Goal: Task Accomplishment & Management: Manage account settings

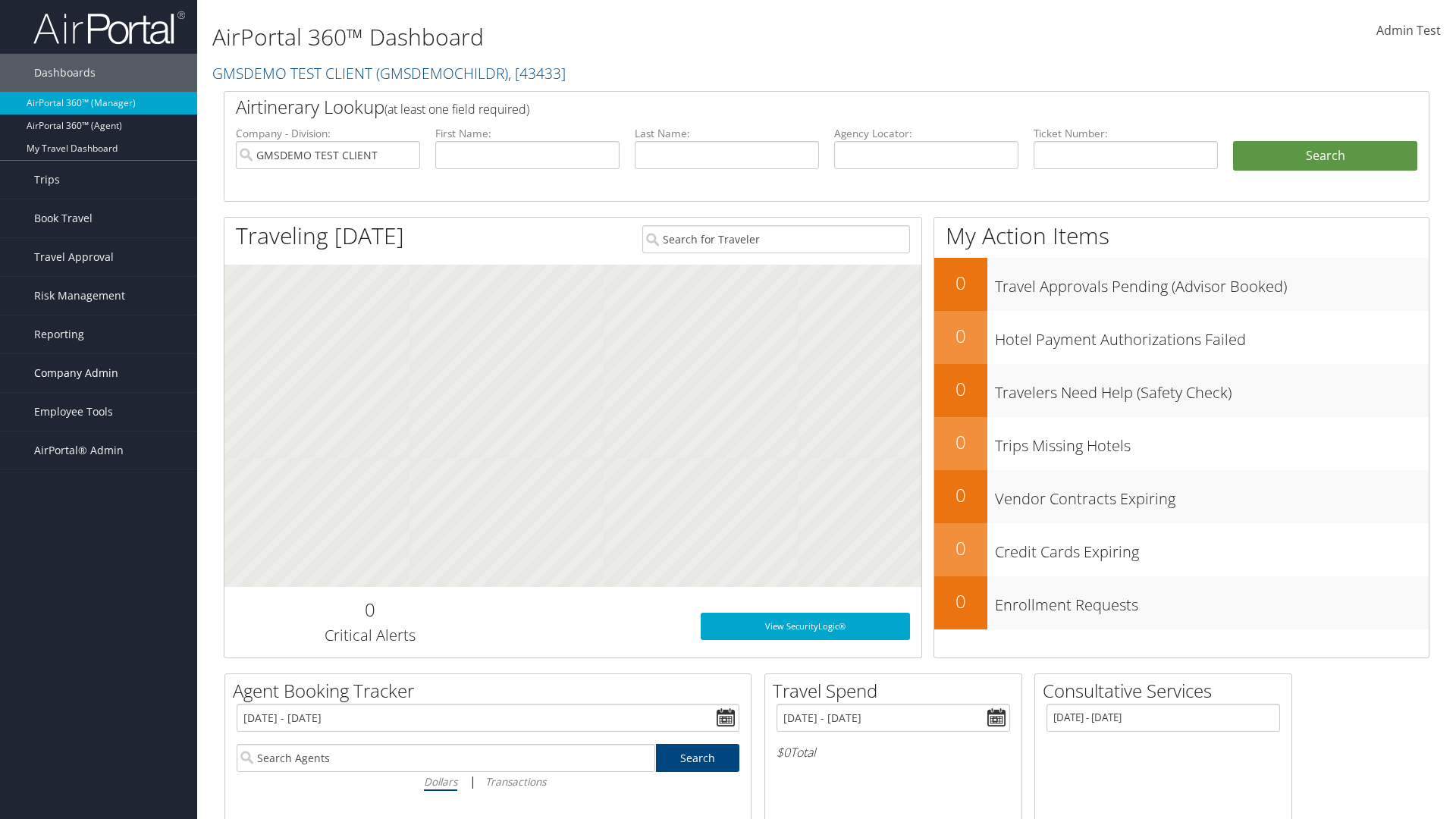
click at [99, 374] on span "Company Admin" at bounding box center [76, 373] width 84 height 38
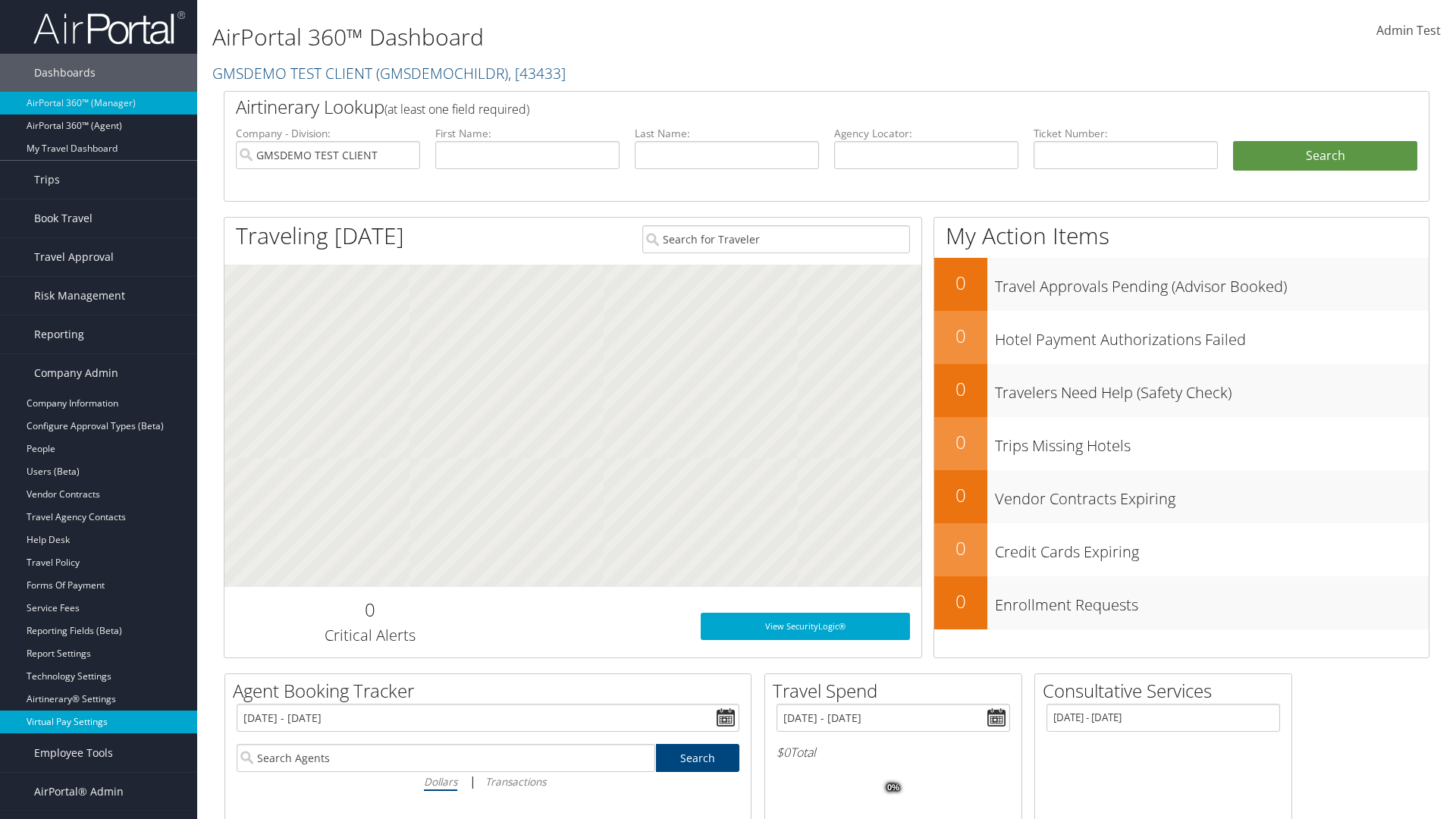
click at [99, 722] on link "Virtual Pay Settings" at bounding box center [99, 721] width 197 height 23
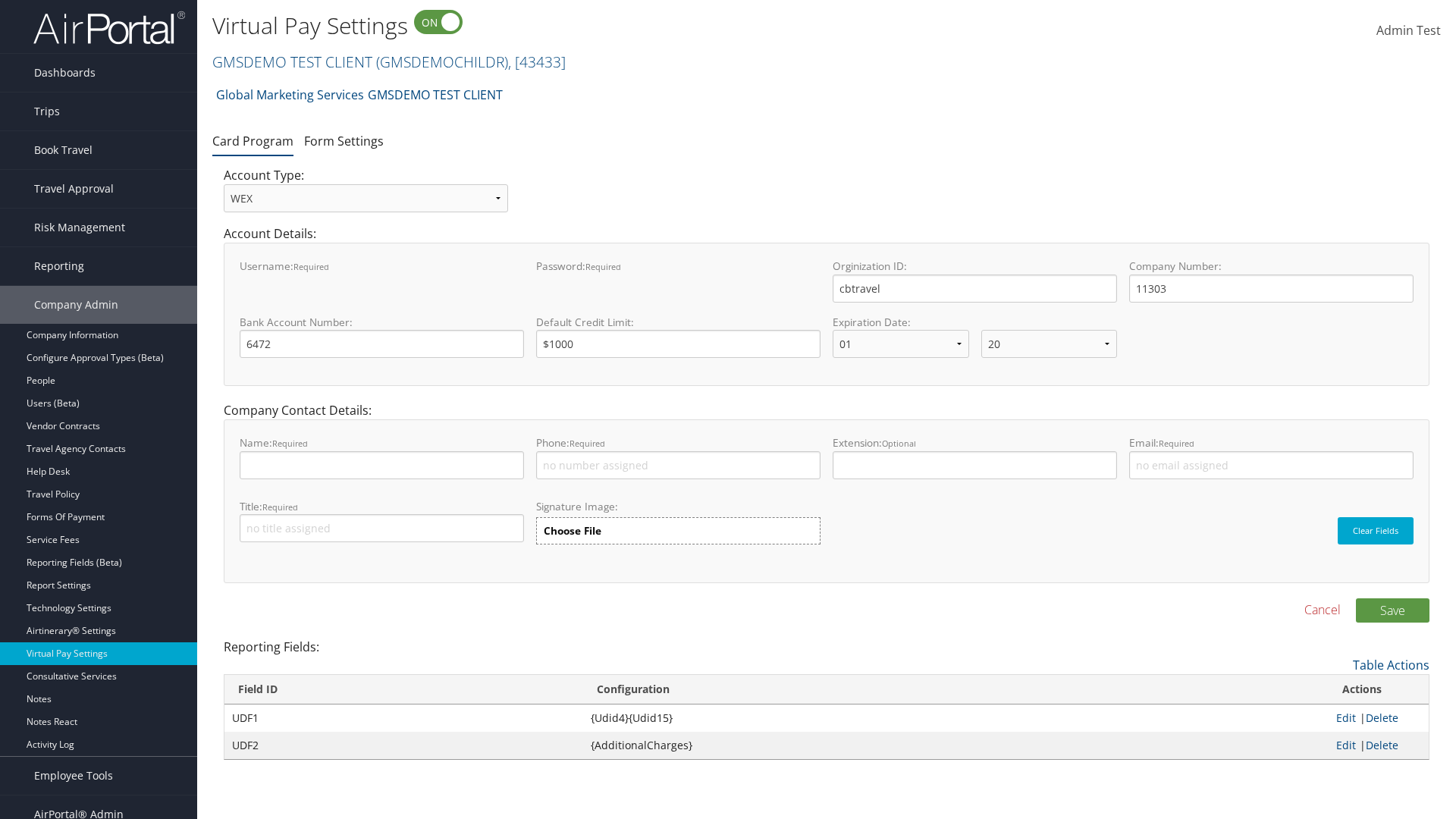
select select "20"
click at [291, 62] on link "GMSDEMO TEST CLIENT ( GMSDEMOCHILDR ) , [ 43433 ]" at bounding box center [389, 62] width 354 height 21
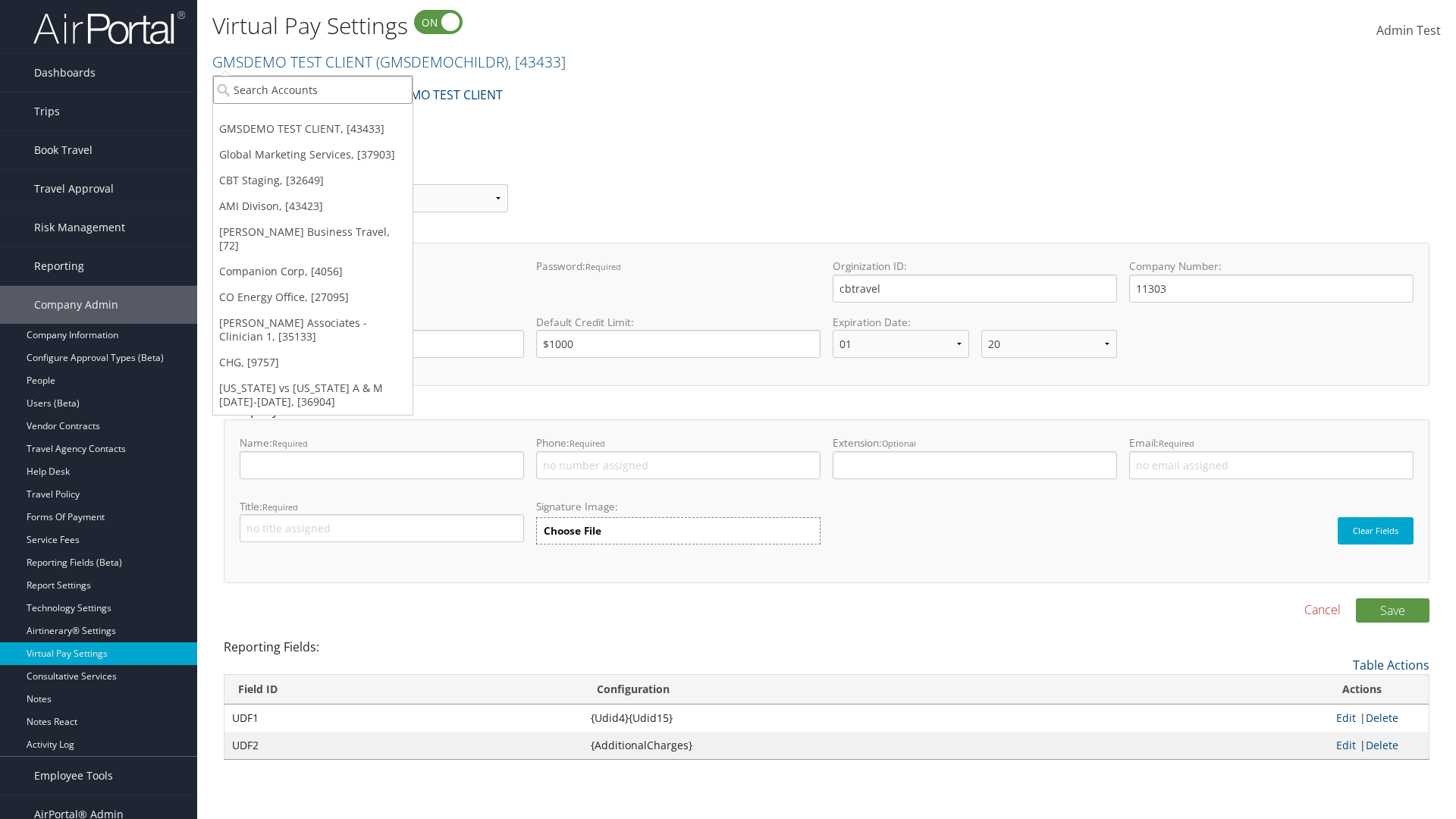
click at [313, 89] on input "search" at bounding box center [313, 90] width 200 height 28
type input "CBTSTG"
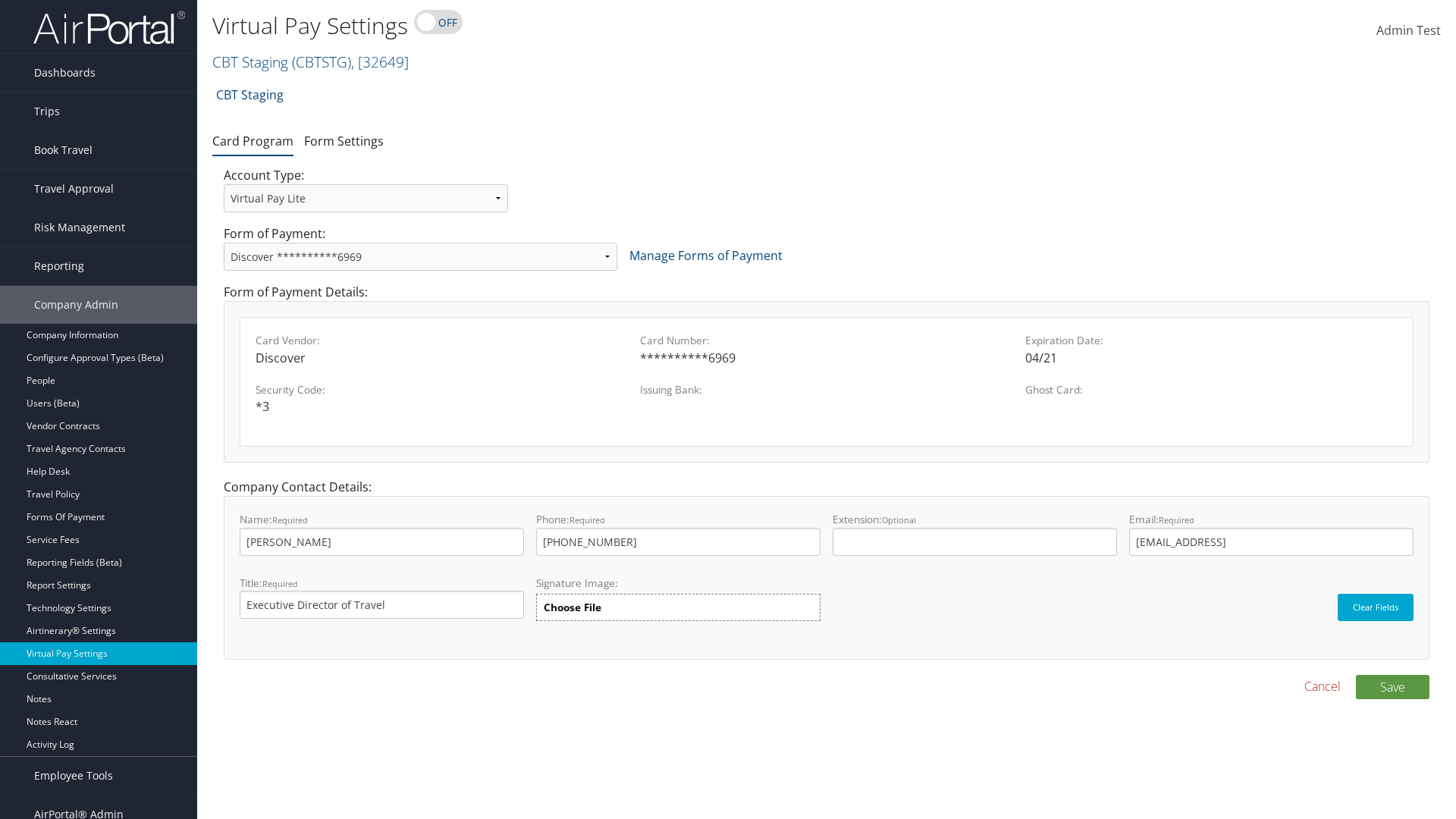
select select "new"
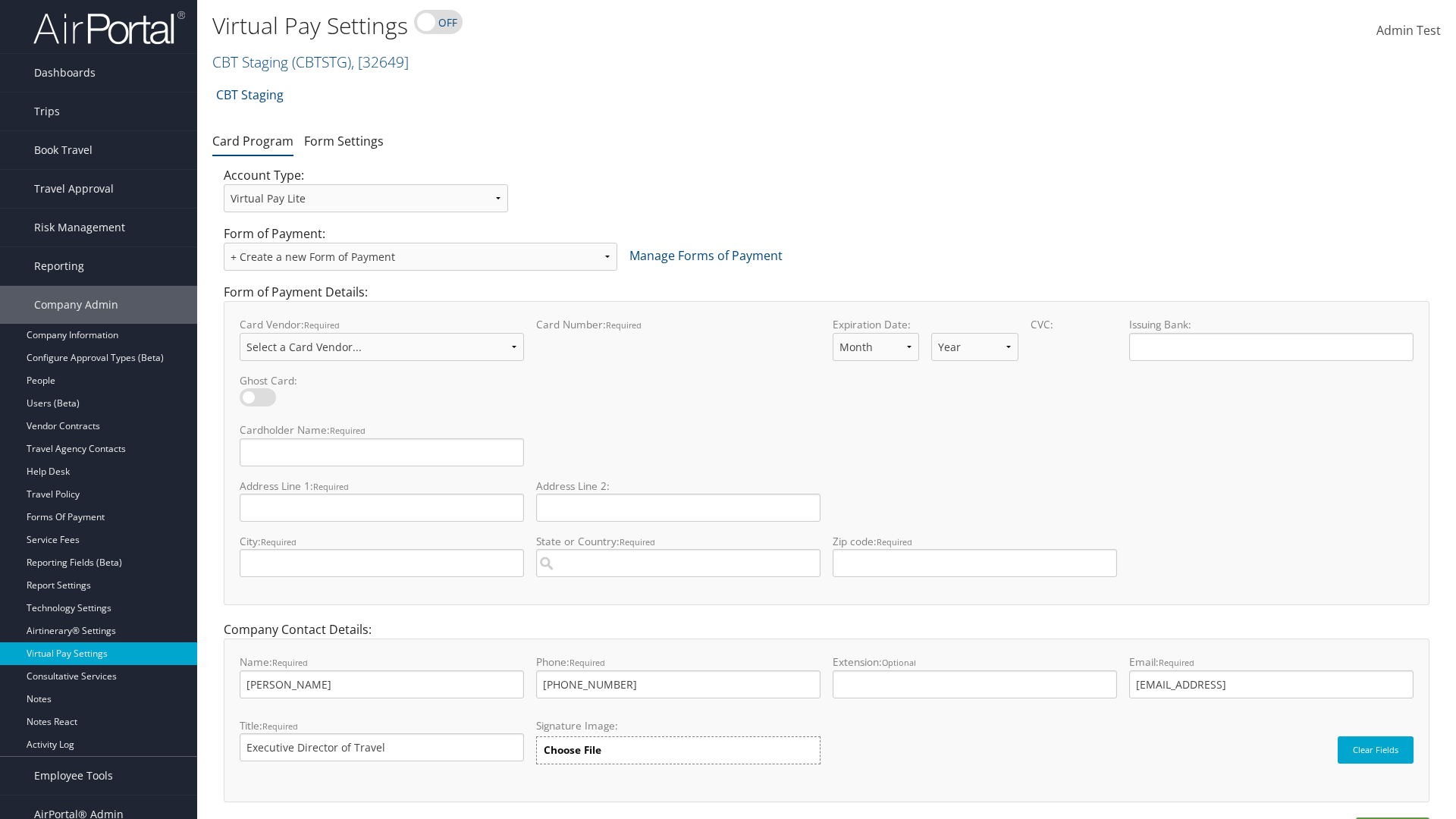
select select "VI"
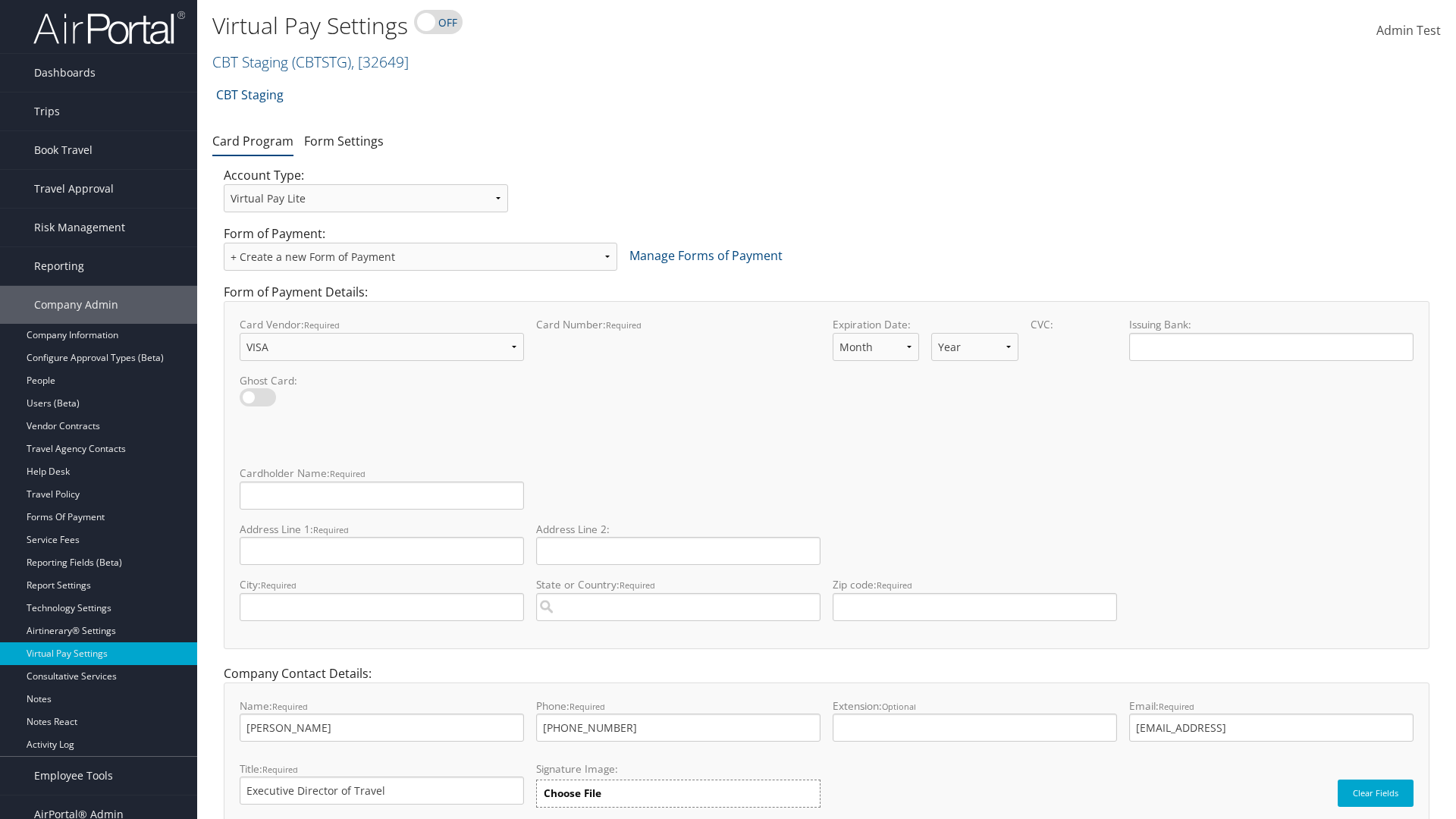
select select "11"
select select "35"
click at [381, 496] on input "Cardholder Name: required This field is required" at bounding box center [382, 496] width 284 height 28
type input "Auto Test"
click at [381, 551] on input "Address Line 1: required This field is required" at bounding box center [382, 552] width 284 height 28
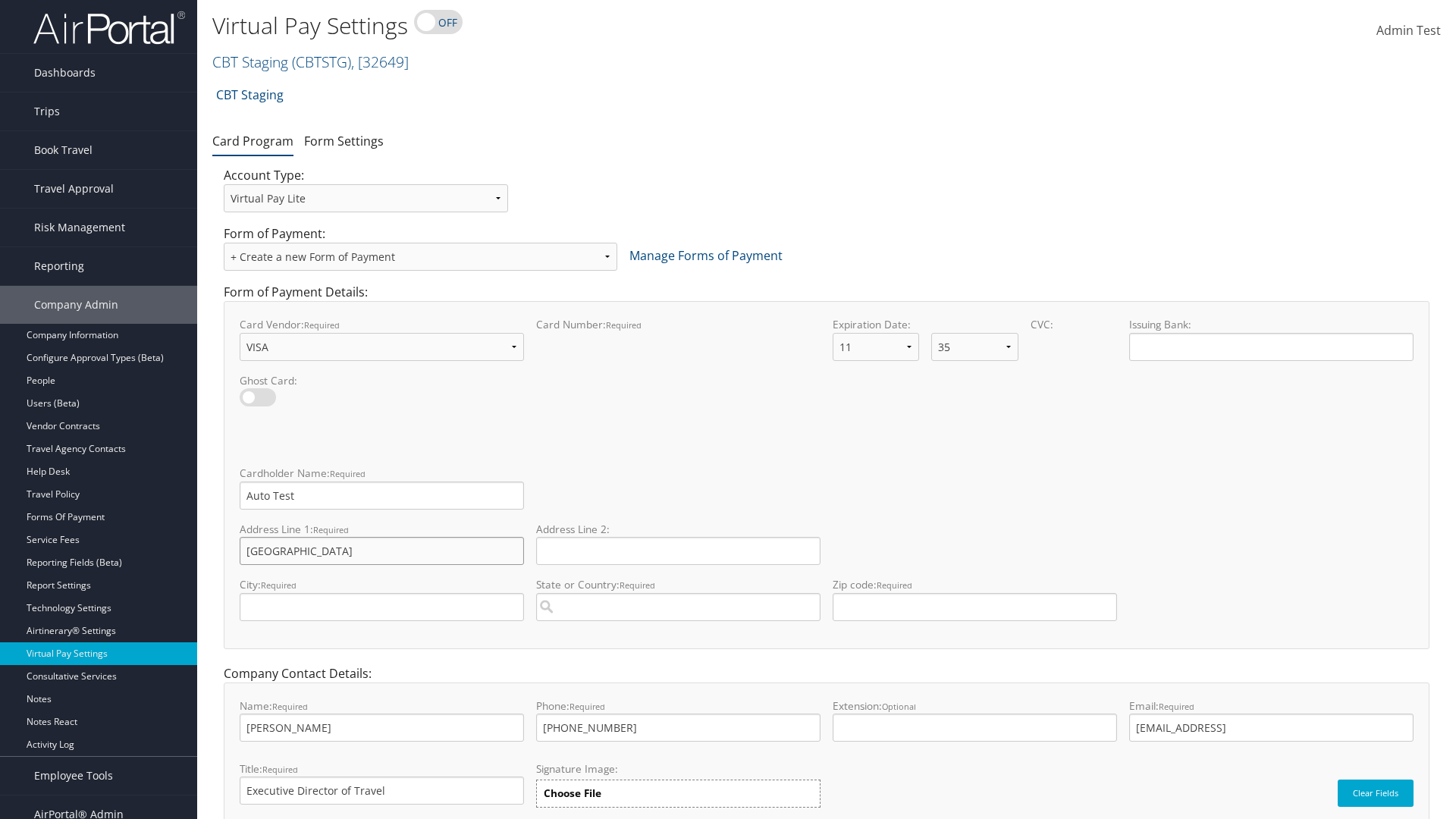
type input "Salt lake City"
click at [381, 607] on input "City: required This field is required" at bounding box center [382, 608] width 284 height 28
type input "SALt LAKE CITY"
click at [678, 607] on input "State or Country: required This field requires a suggested region." at bounding box center [679, 608] width 284 height 28
click at [678, 636] on div "United States of America (US)" at bounding box center [678, 635] width 278 height 15
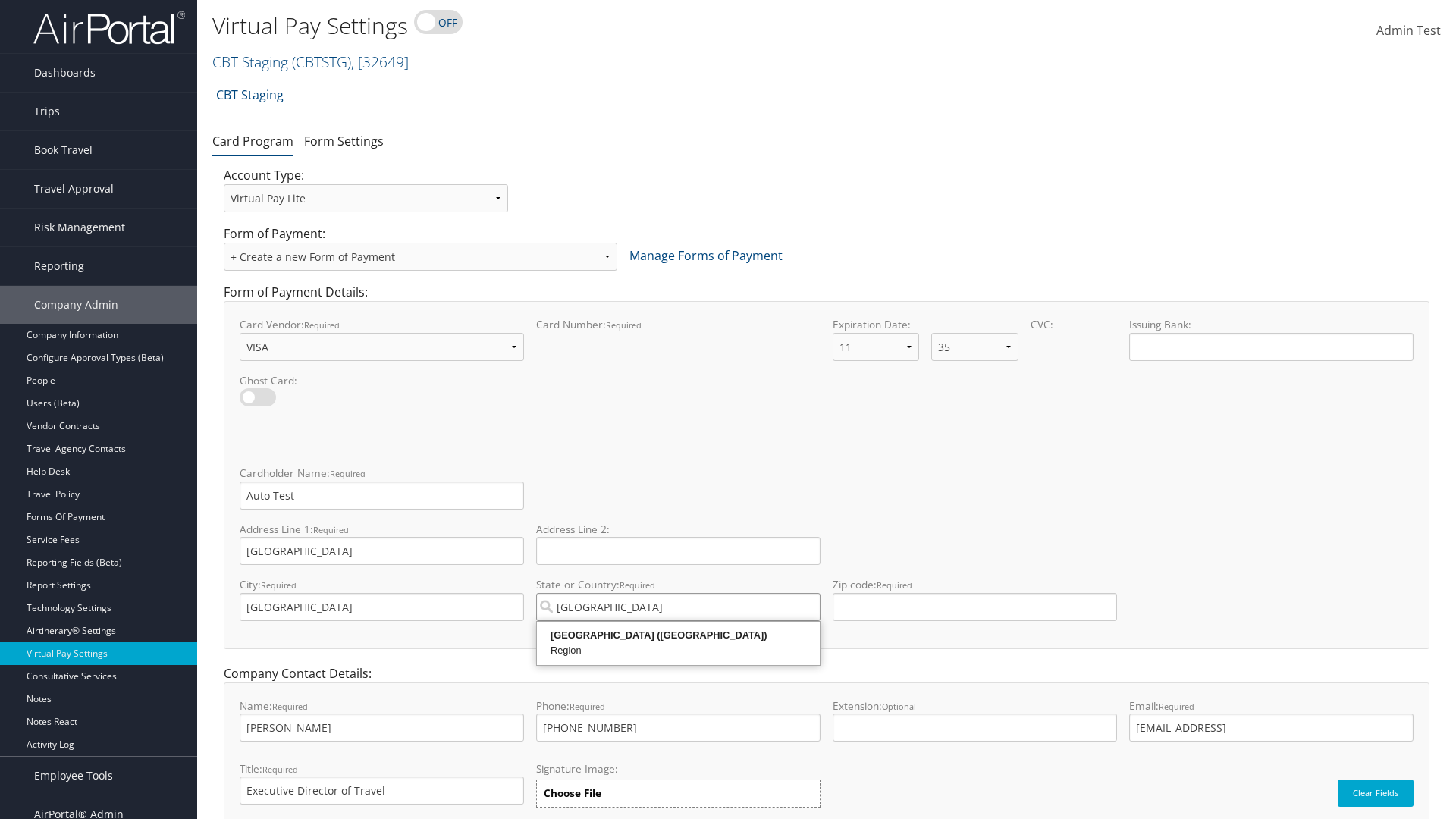
type input "United States of America"
click at [975, 607] on input "Zip code: required This field requires numbers" at bounding box center [975, 608] width 284 height 28
type input "84106"
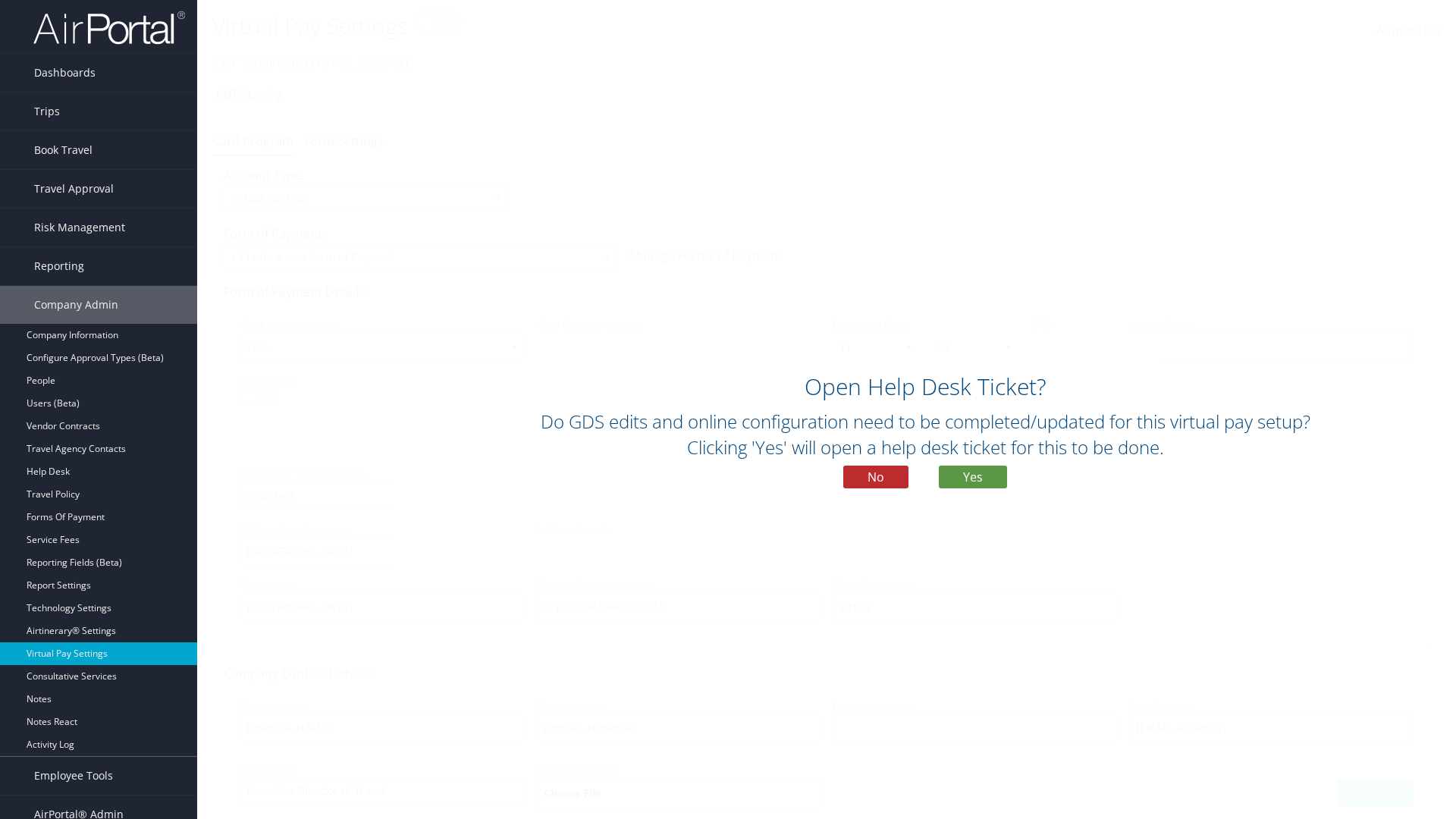
scroll to position [64, 0]
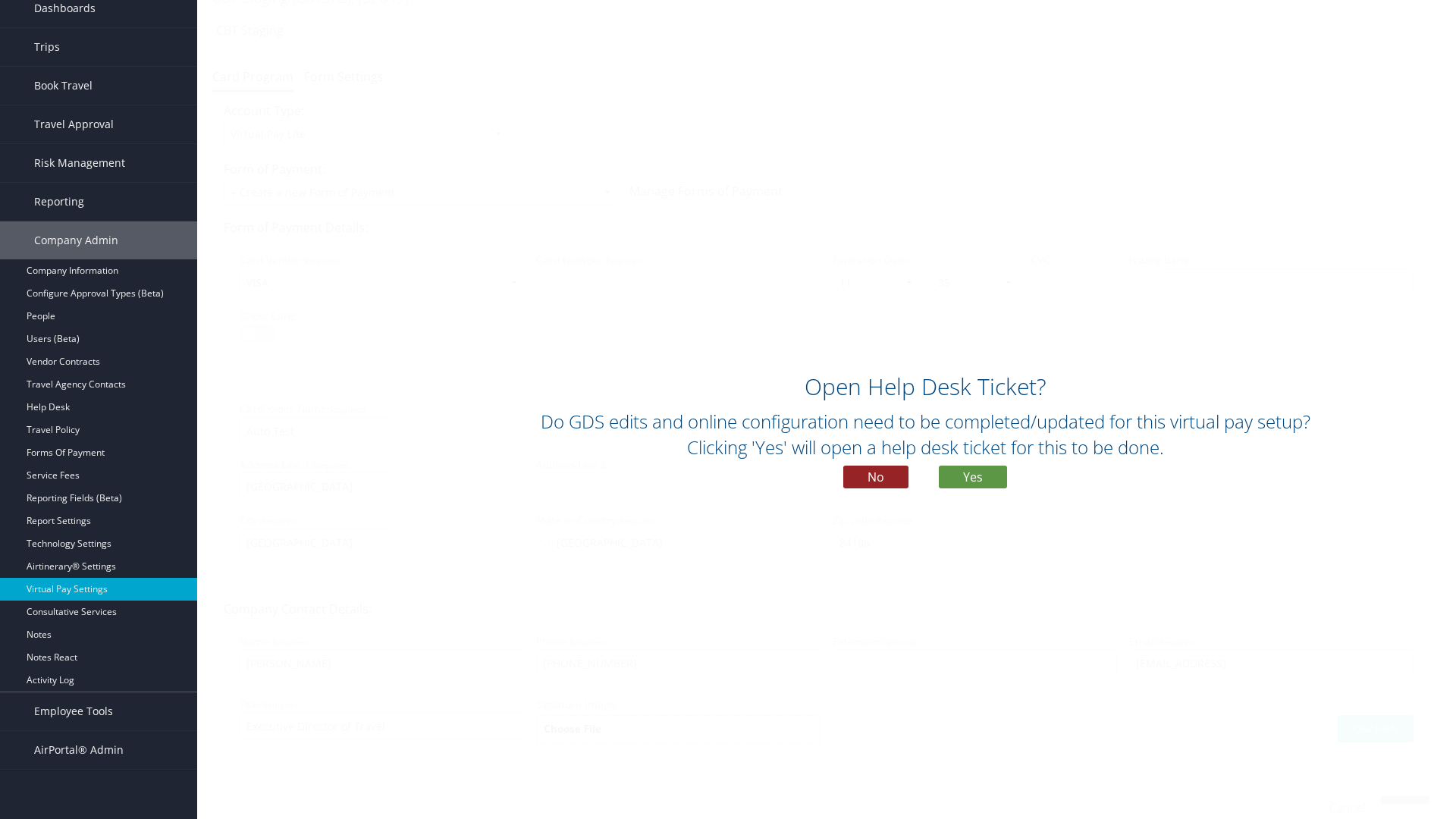
click at [876, 477] on button "No" at bounding box center [876, 476] width 65 height 23
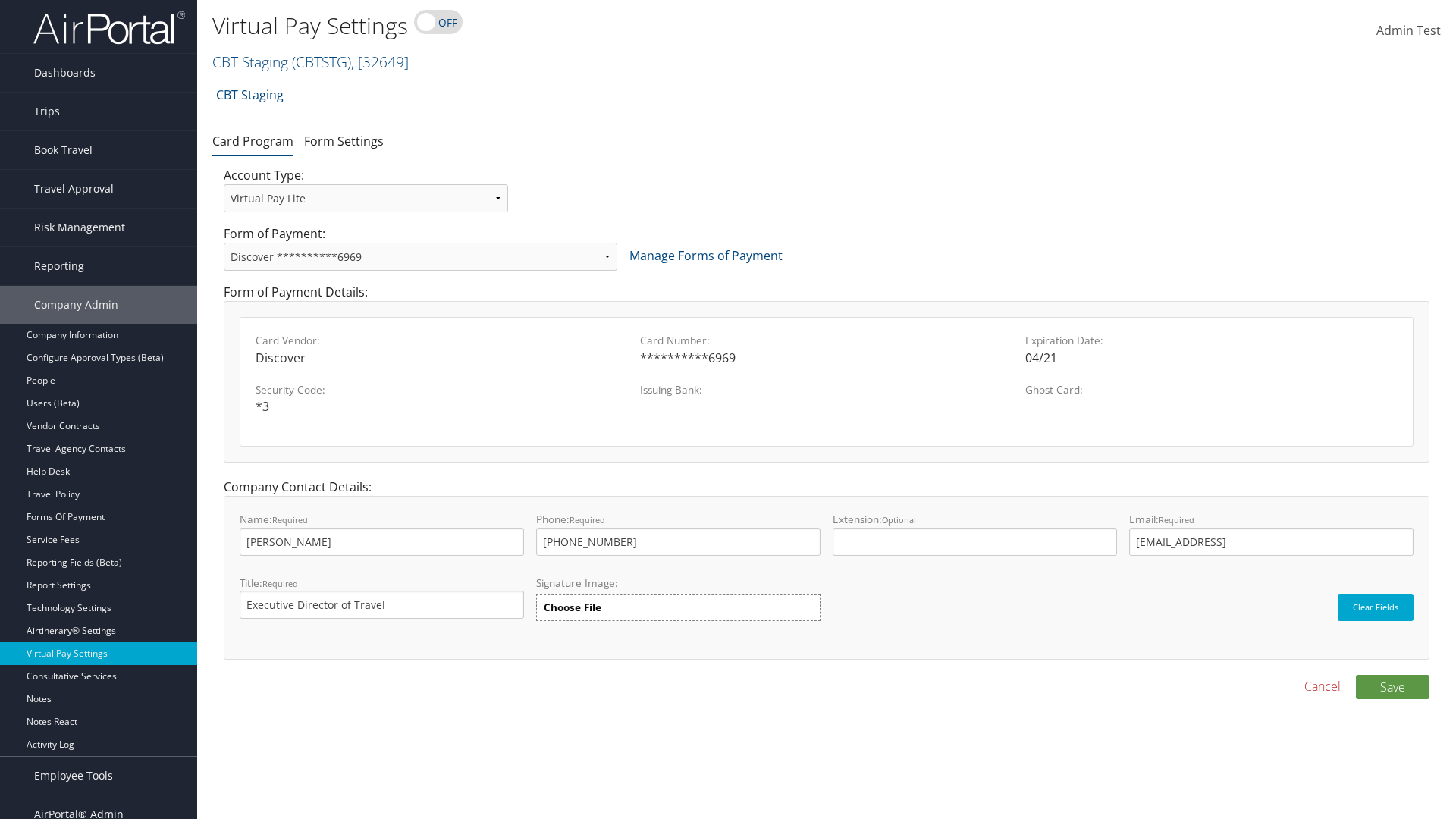
scroll to position [15, 0]
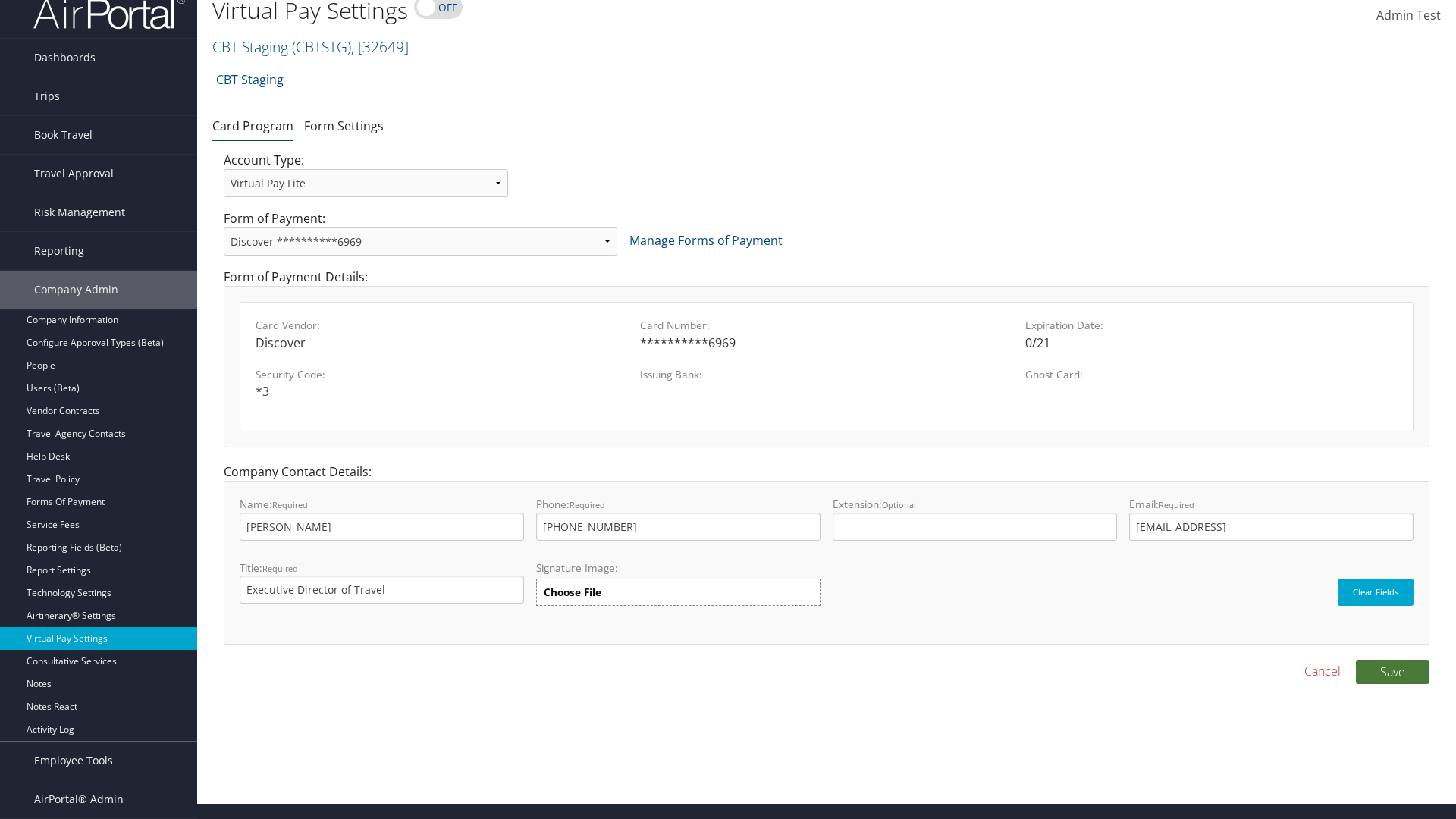
click at [1392, 671] on button "Save" at bounding box center [1393, 672] width 74 height 24
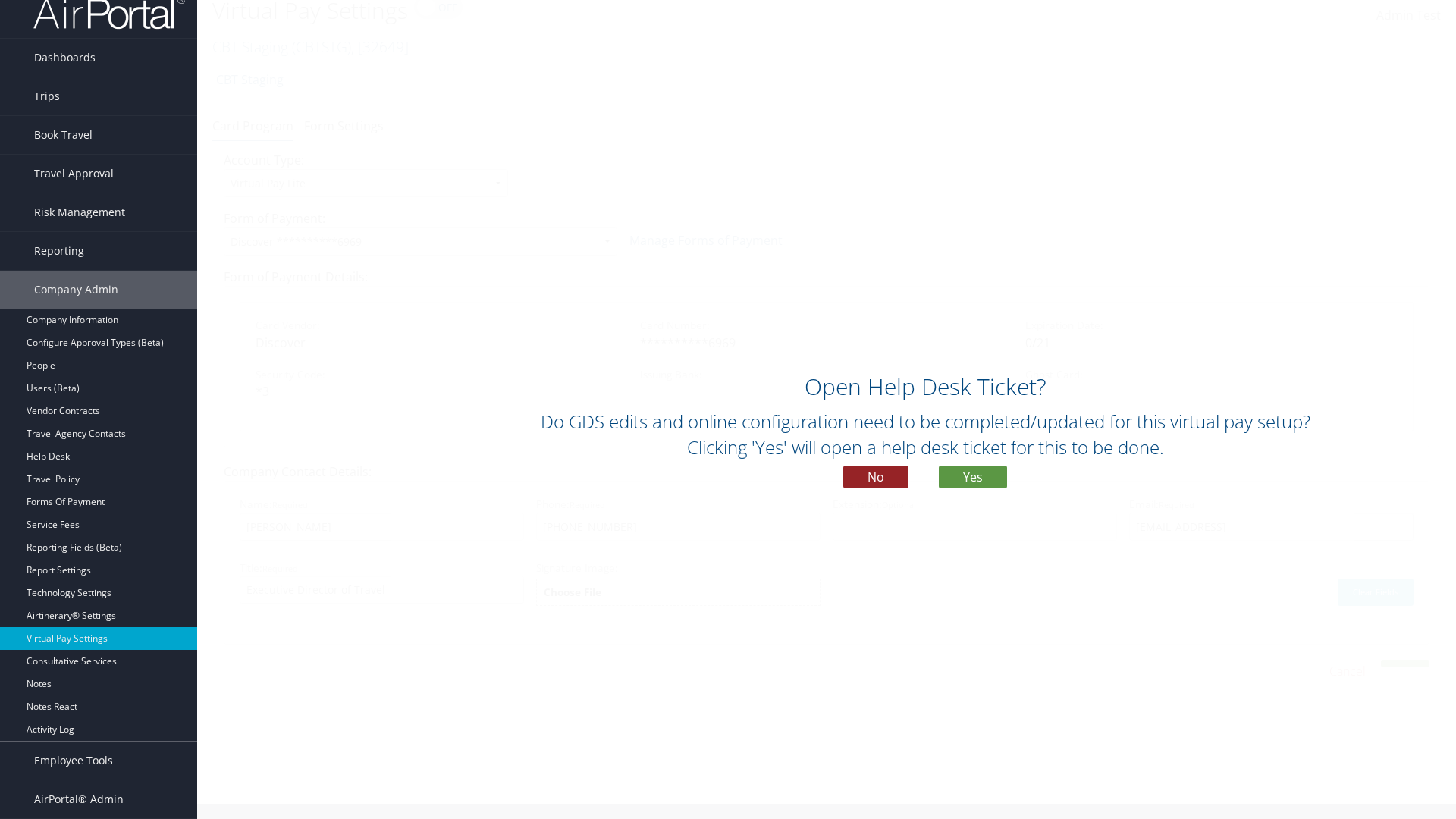
click at [876, 477] on button "No" at bounding box center [876, 476] width 65 height 23
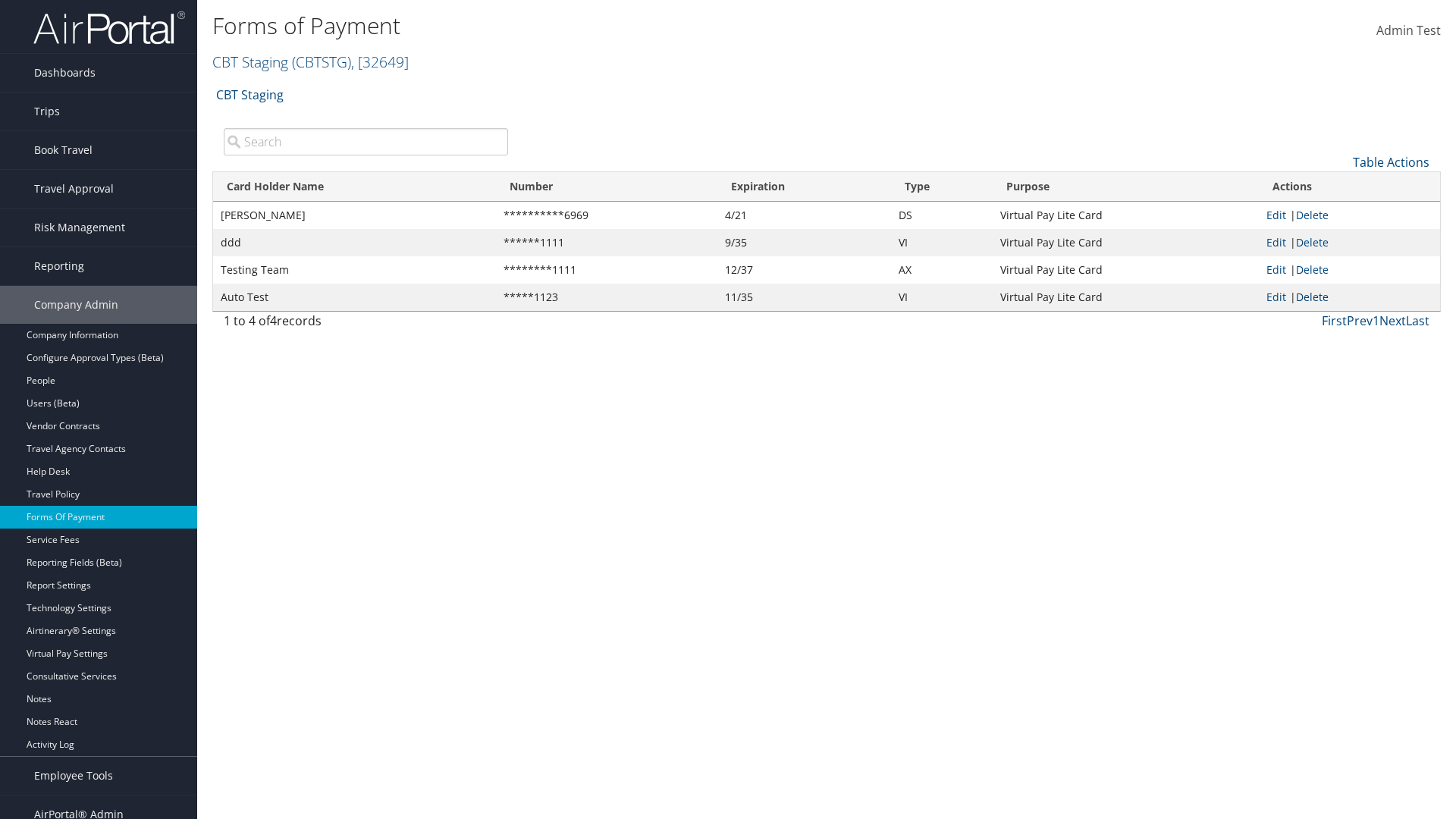
click at [1316, 297] on link "Delete" at bounding box center [1312, 297] width 33 height 14
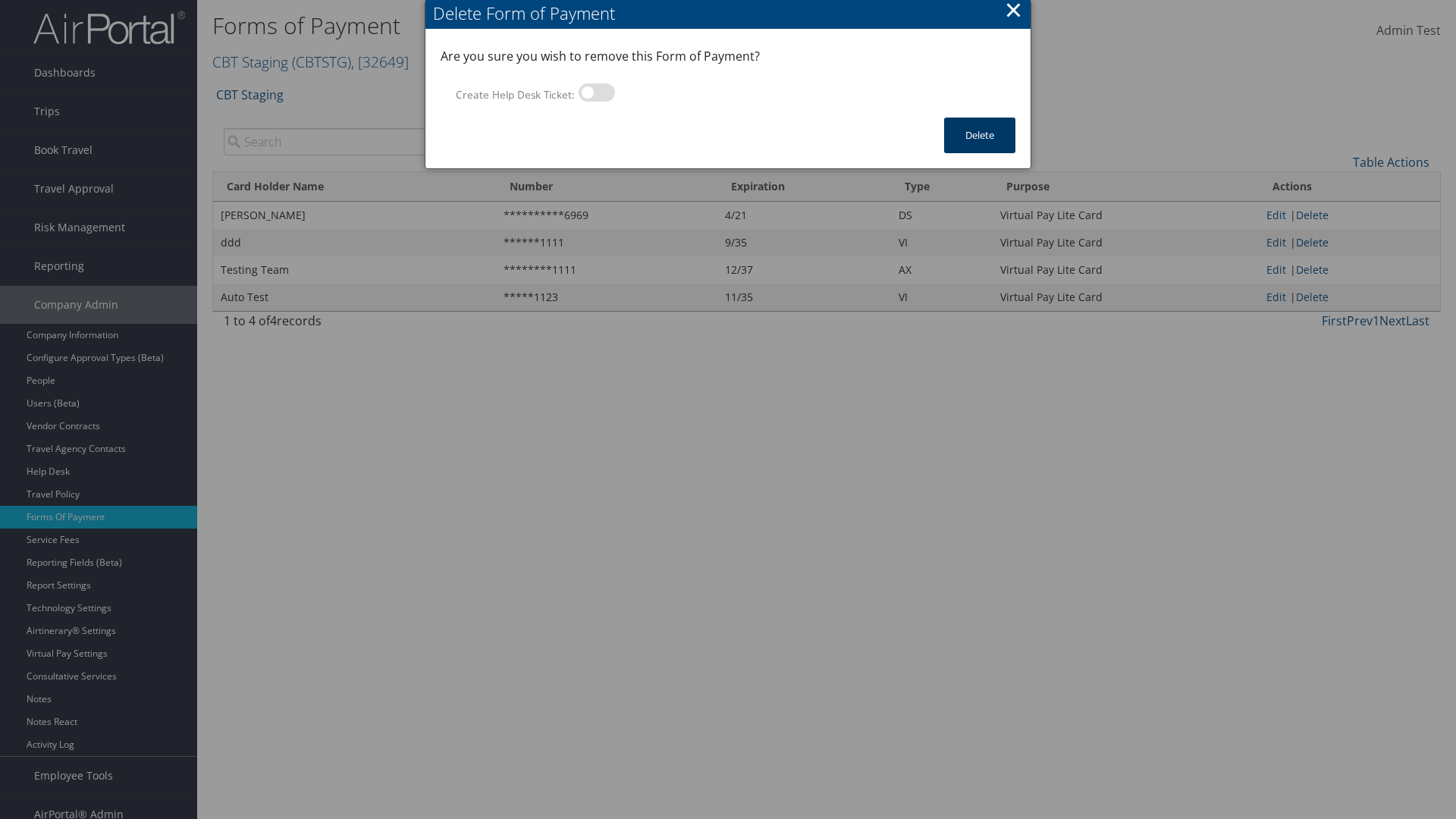
click at [980, 135] on button "Delete" at bounding box center [980, 135] width 71 height 36
